Goal: Transaction & Acquisition: Purchase product/service

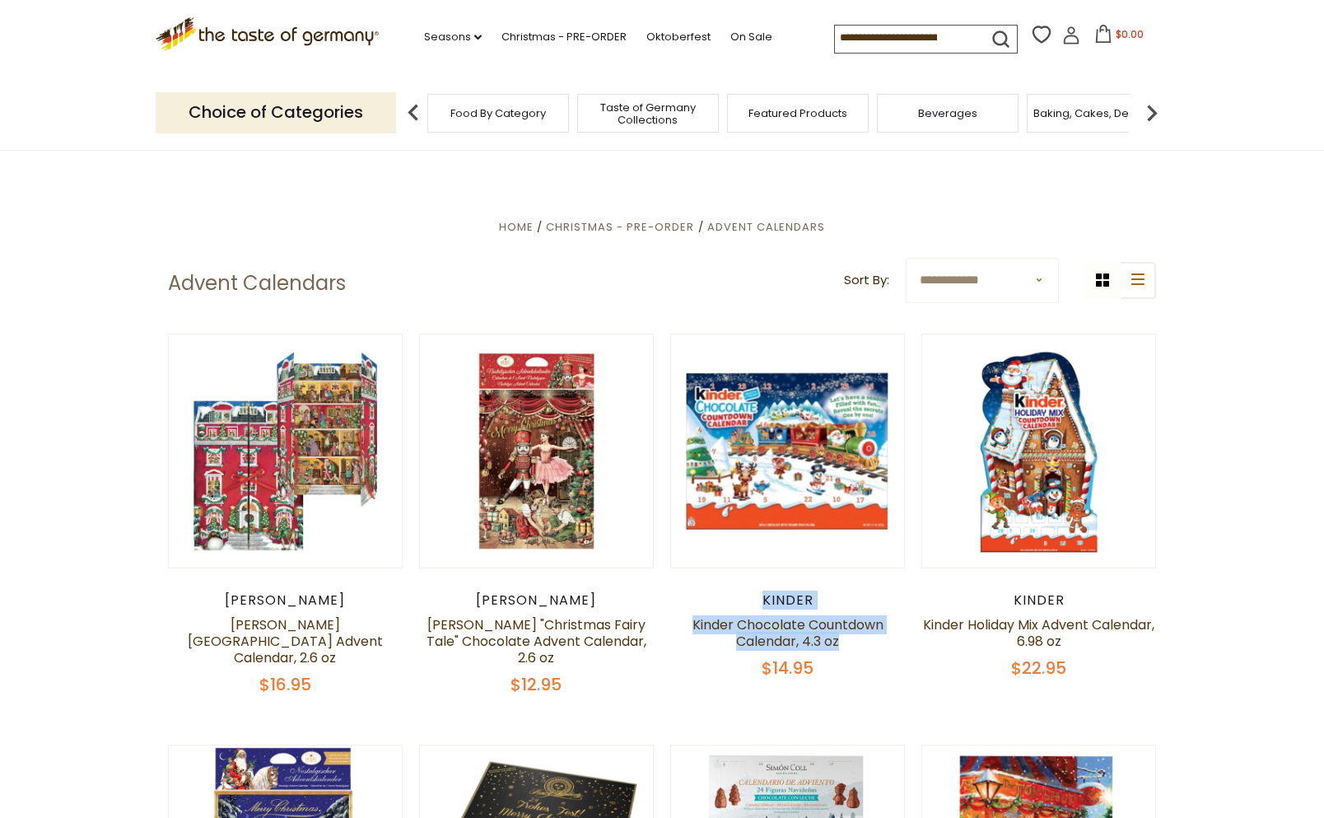
drag, startPoint x: 859, startPoint y: 642, endPoint x: 744, endPoint y: 604, distance: 120.6
click at [744, 604] on div "Kinder Kinder Chocolate Countdown Calendar, 4.3 oz $14.95" at bounding box center [787, 635] width 235 height 86
copy div "Kinder Kinder Chocolate Countdown Calendar, 4.3 oz"
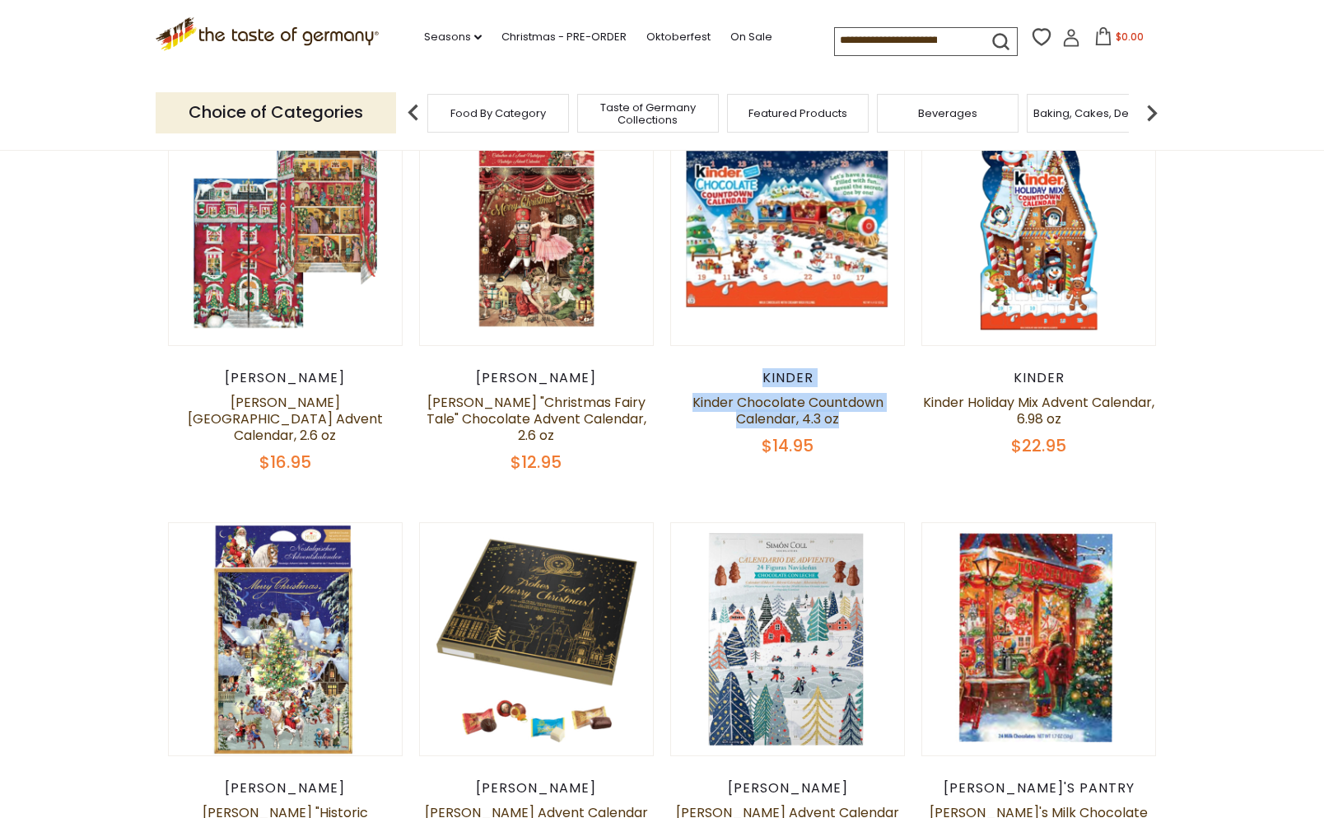
scroll to position [225, 0]
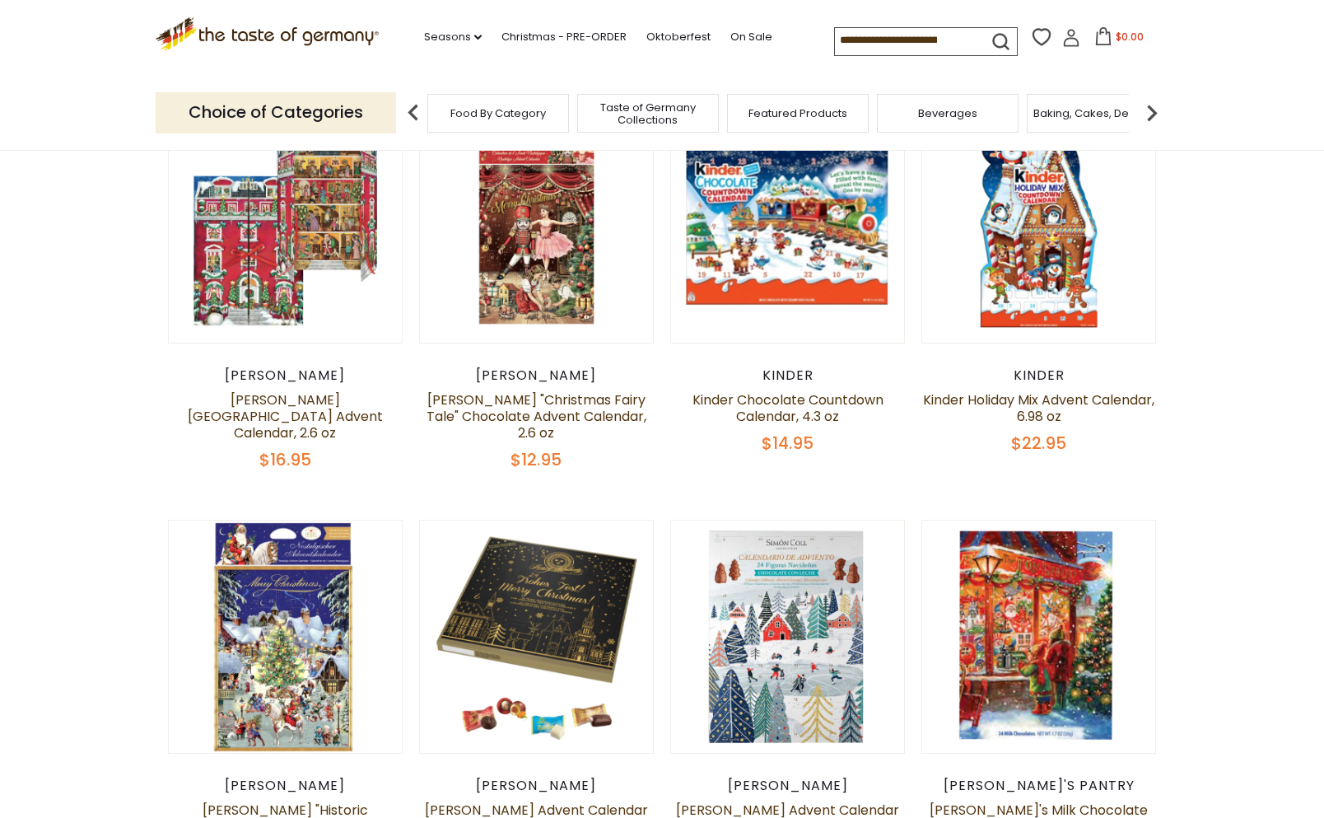
click at [871, 349] on article "Quick View Kinder Kinder Chocolate Countdown Calendar, 4.3 oz $14.95" at bounding box center [787, 281] width 235 height 345
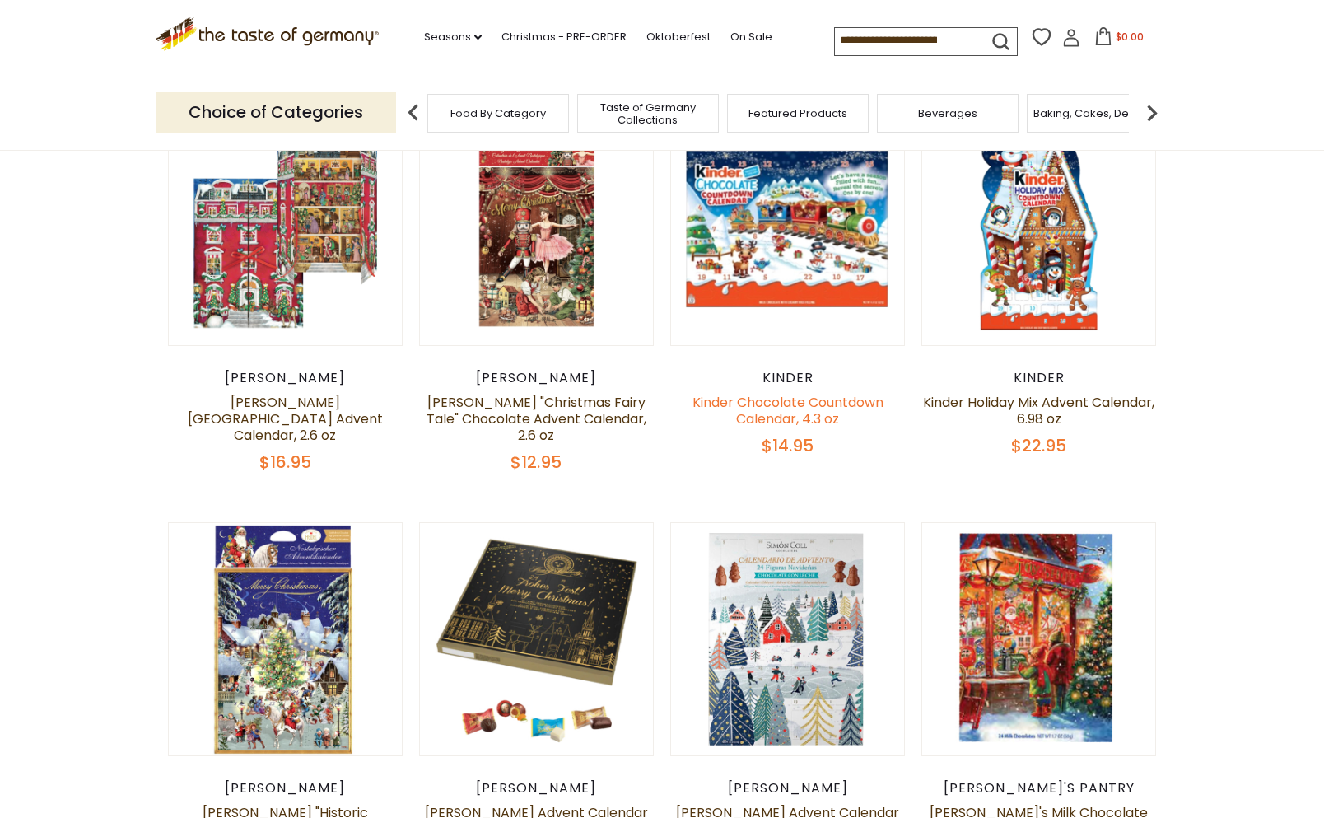
click at [781, 422] on link "Kinder Chocolate Countdown Calendar, 4.3 oz" at bounding box center [788, 410] width 191 height 35
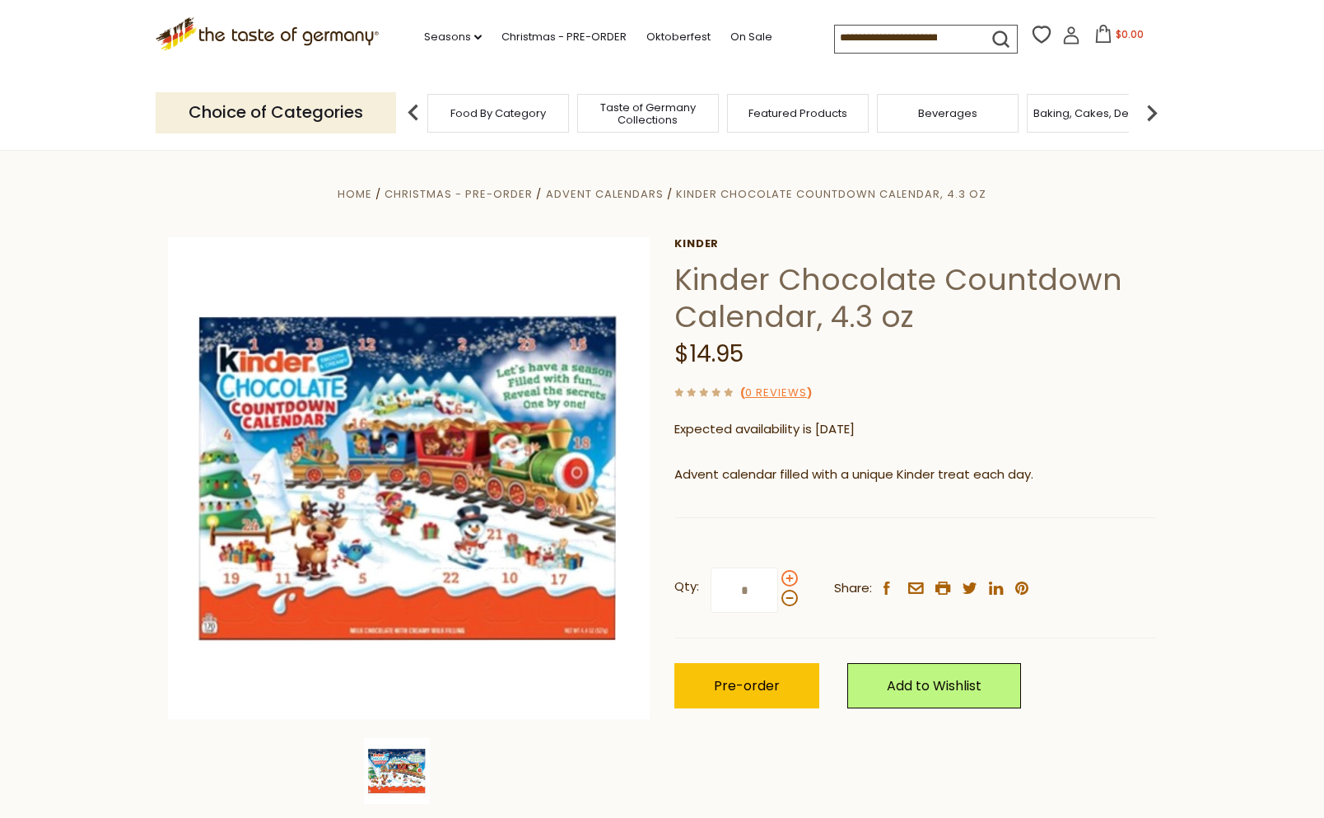
click at [788, 577] on span at bounding box center [789, 578] width 16 height 16
click at [778, 577] on input "*" at bounding box center [745, 589] width 68 height 45
click at [788, 577] on span at bounding box center [789, 578] width 16 height 16
click at [778, 577] on input "*" at bounding box center [745, 589] width 68 height 45
type input "*"
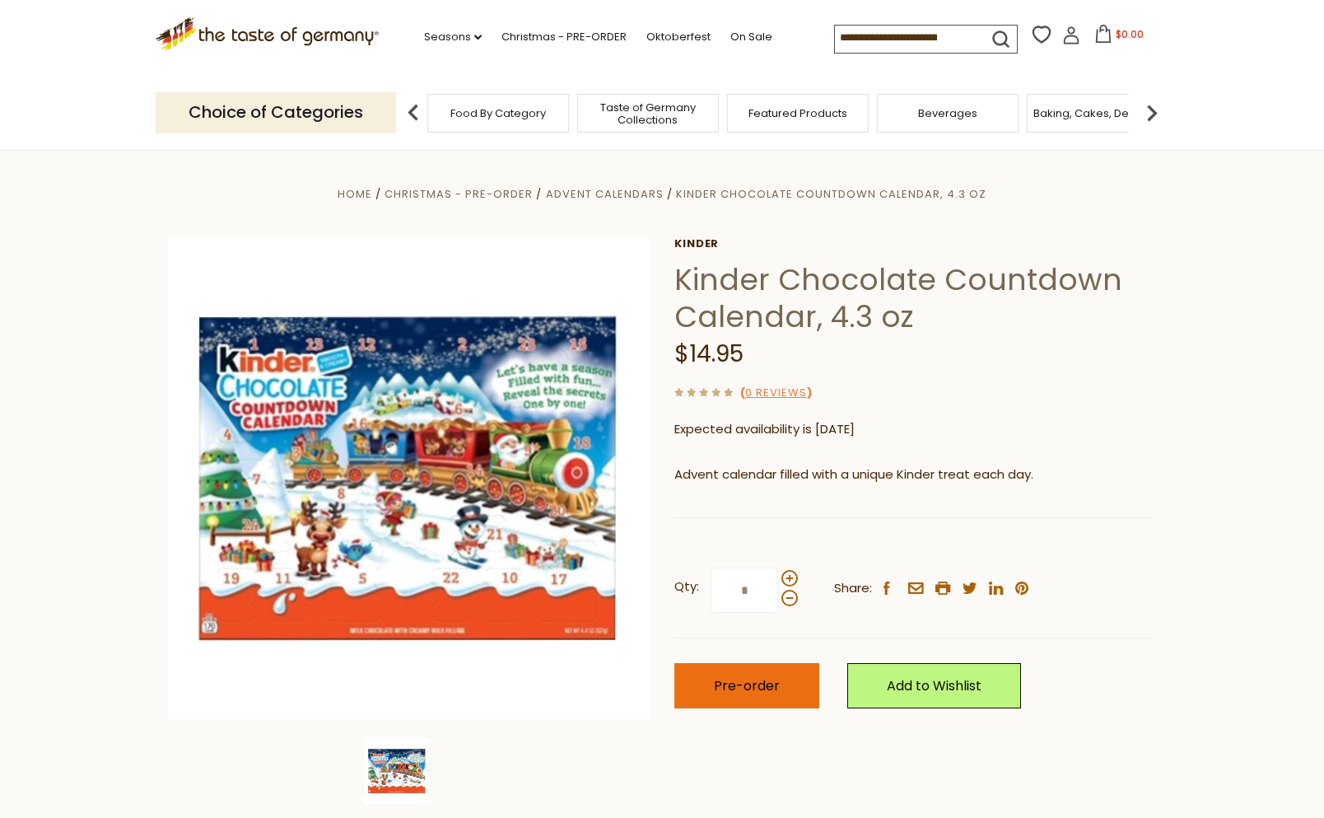
click at [745, 688] on span "Pre-order" at bounding box center [747, 685] width 66 height 19
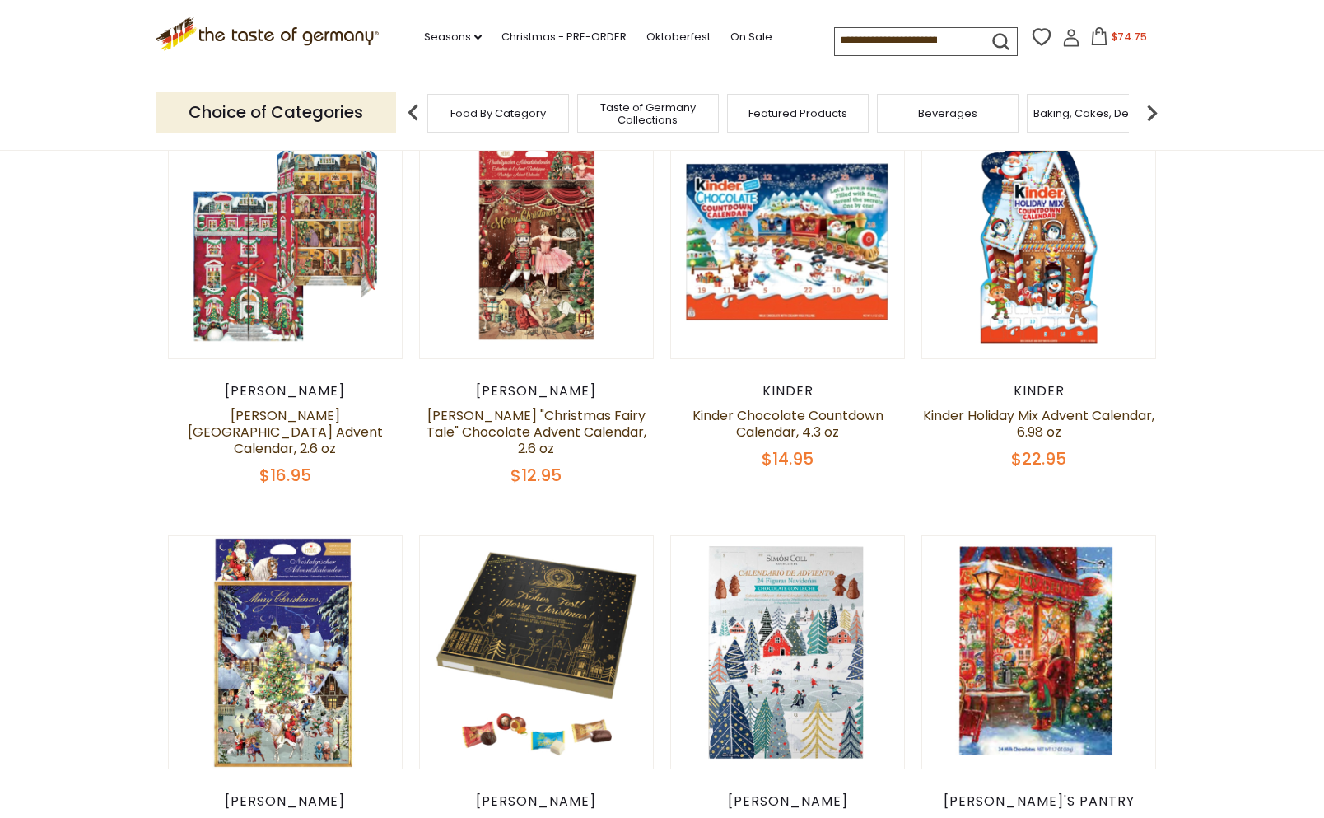
scroll to position [176, 0]
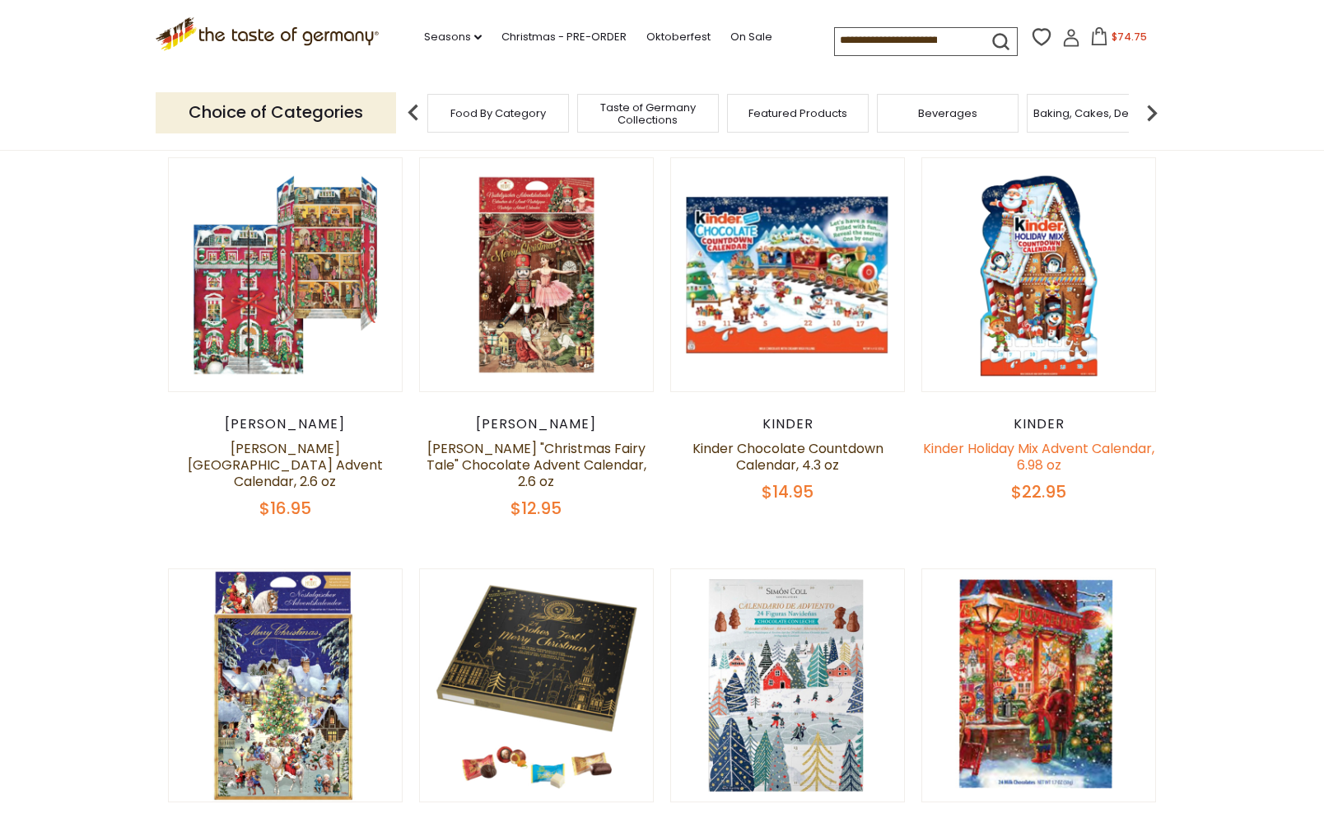
click at [1043, 450] on link "Kinder Holiday Mix Advent Calendar, 6.98 oz" at bounding box center [1038, 456] width 231 height 35
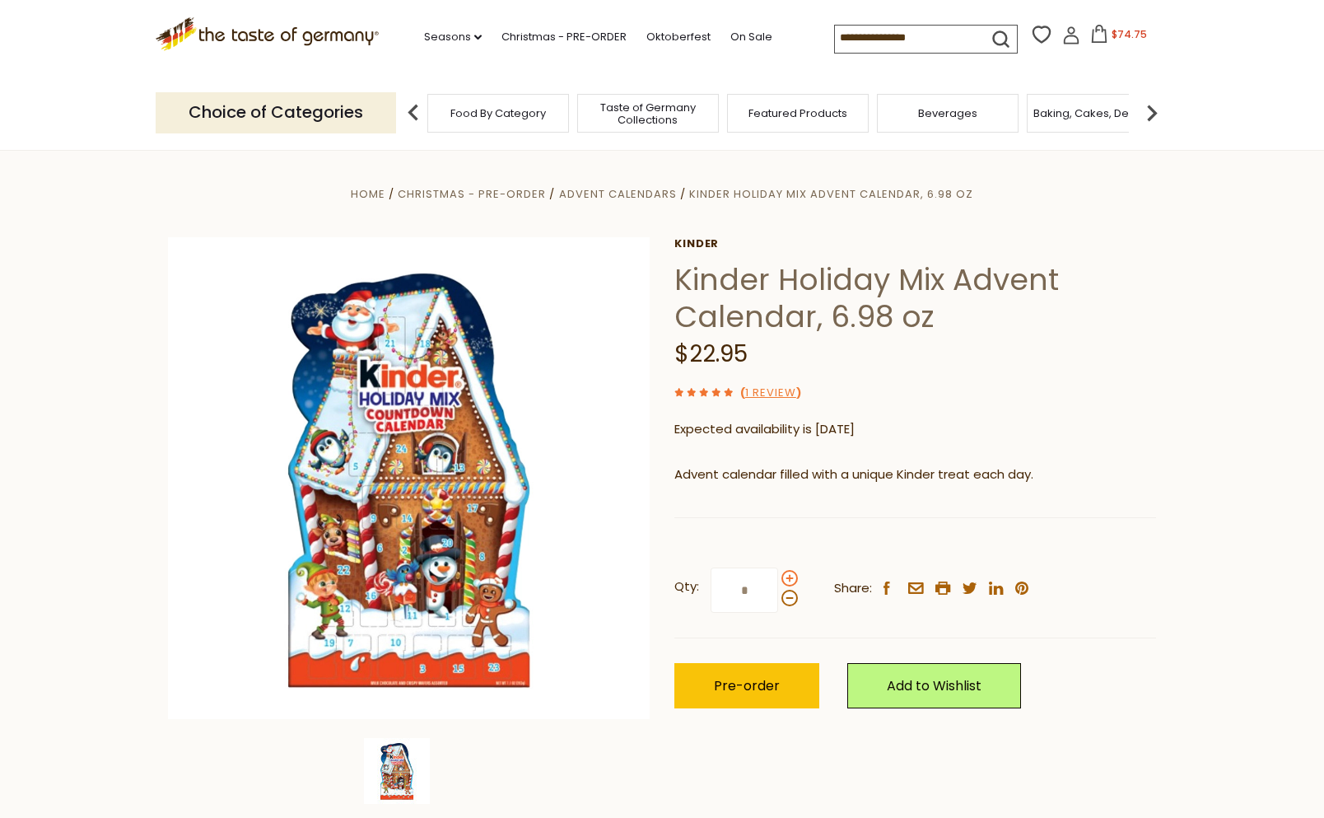
click at [787, 573] on span at bounding box center [789, 578] width 16 height 16
click at [778, 573] on input "*" at bounding box center [745, 589] width 68 height 45
type input "*"
click at [708, 693] on button "Pre-order" at bounding box center [746, 685] width 145 height 45
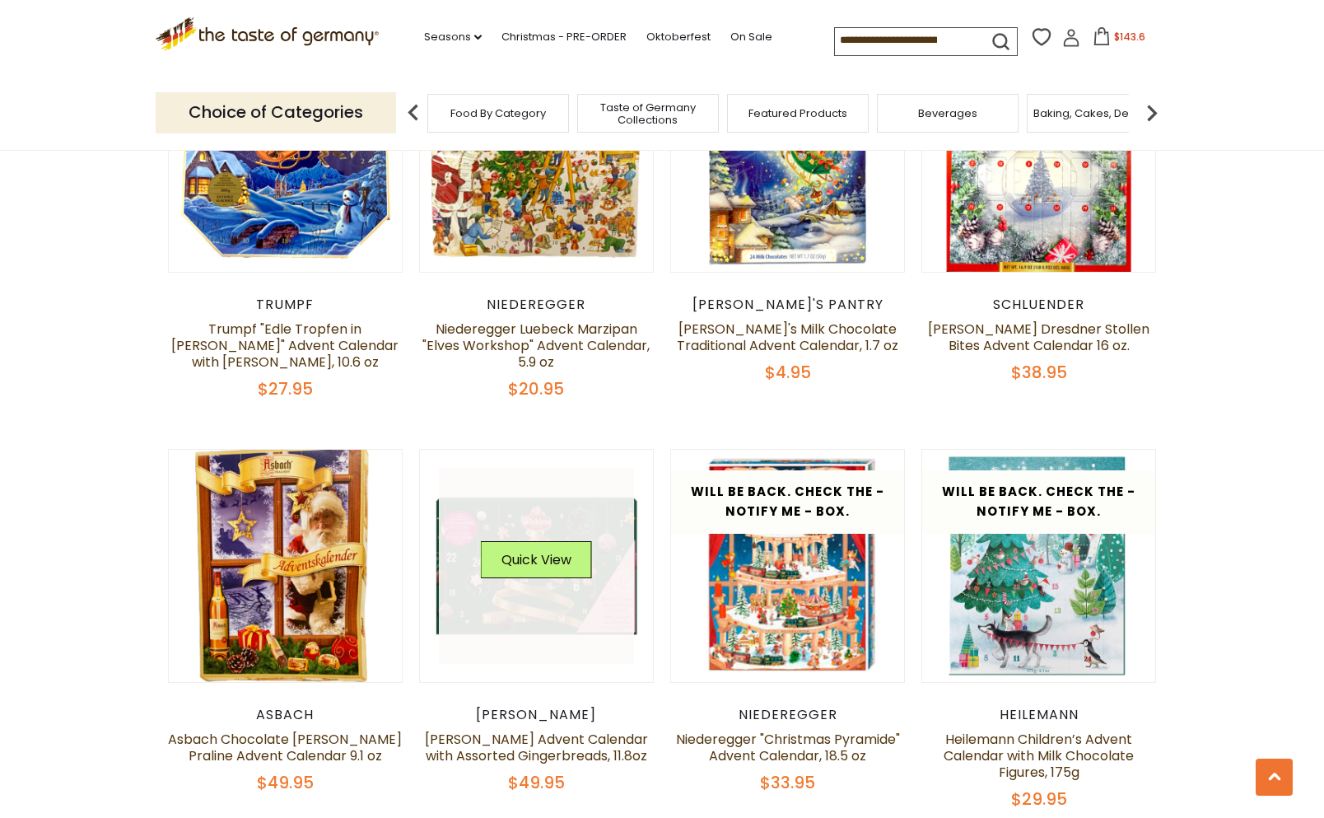
scroll to position [1965, 0]
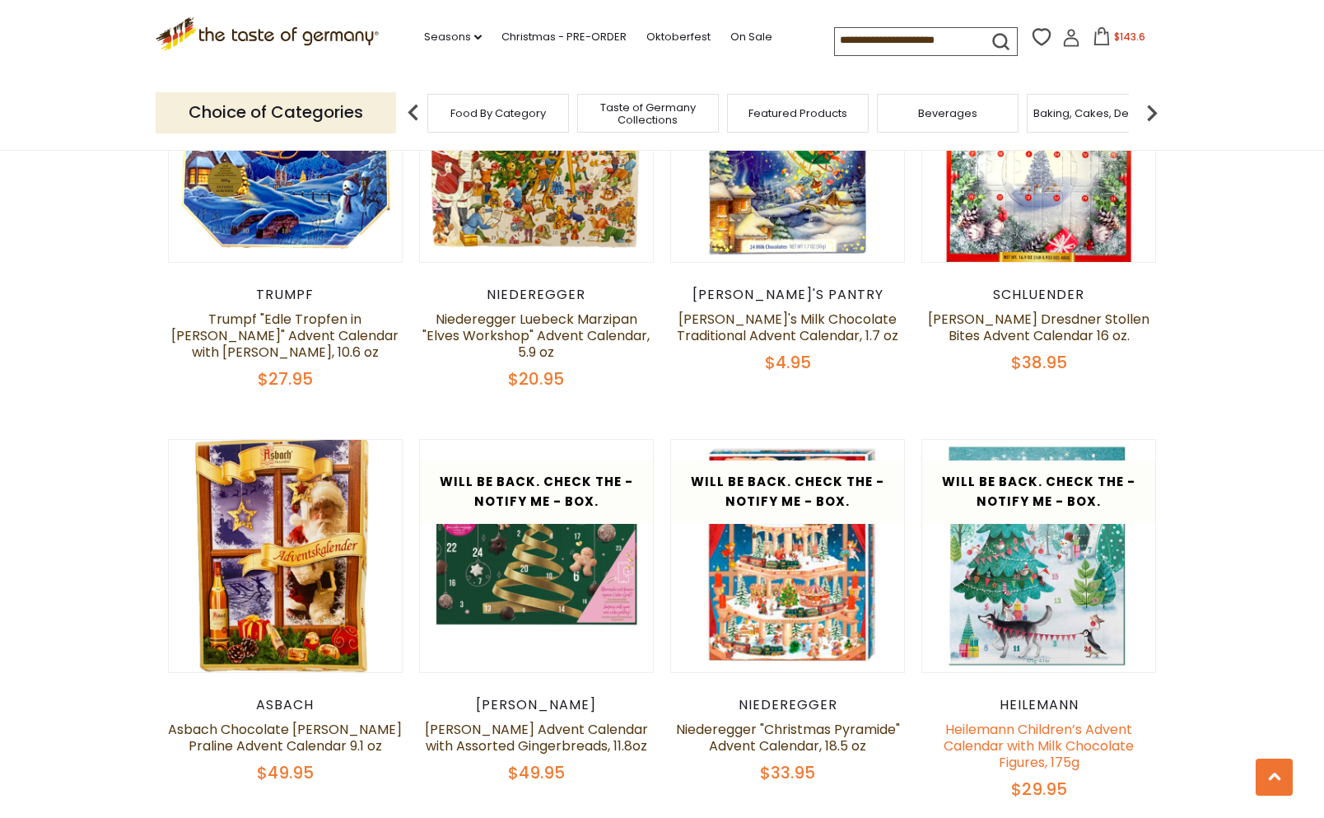
click at [1075, 720] on link "Heilemann Children’s Advent Calendar with Milk Chocolate Figures, 175g" at bounding box center [1039, 746] width 190 height 52
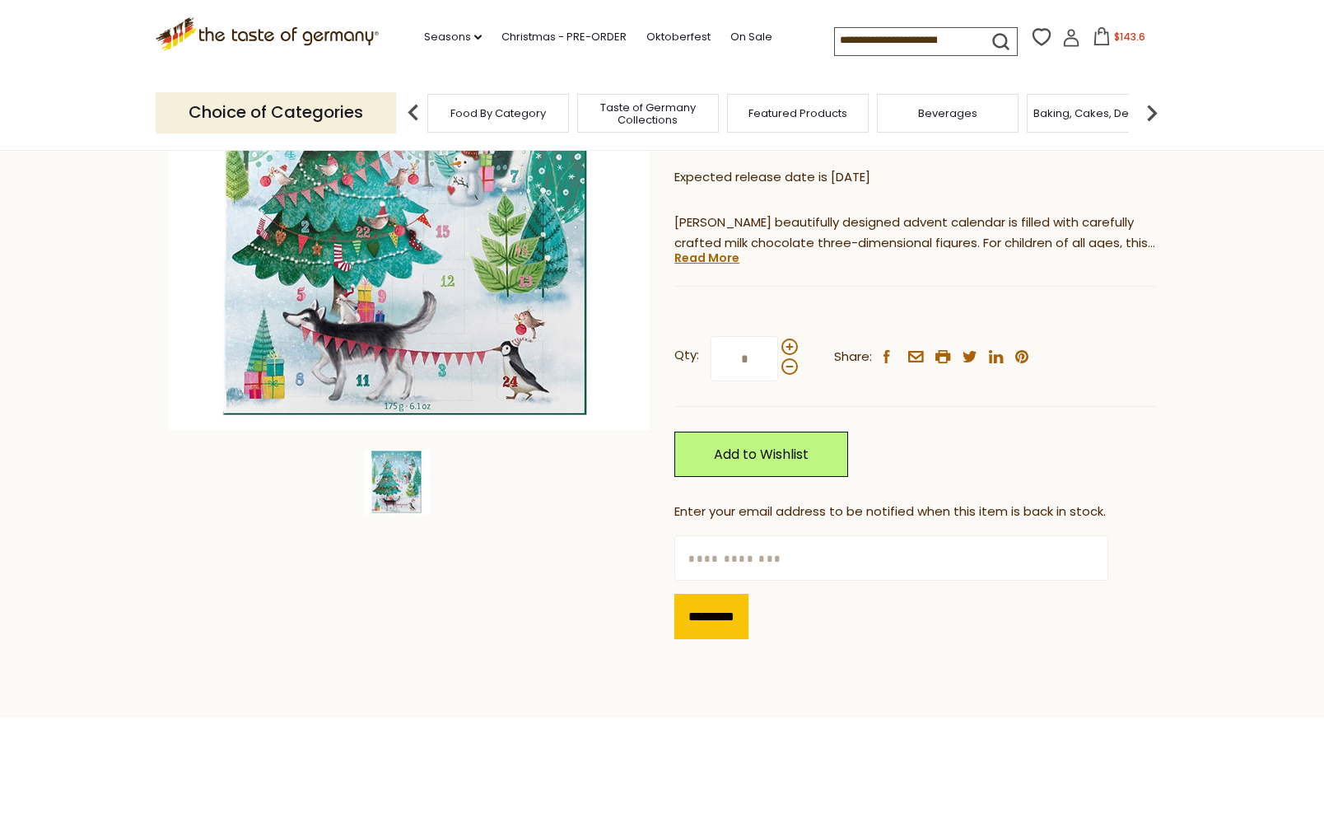
scroll to position [296, 0]
